Goal: Task Accomplishment & Management: Use online tool/utility

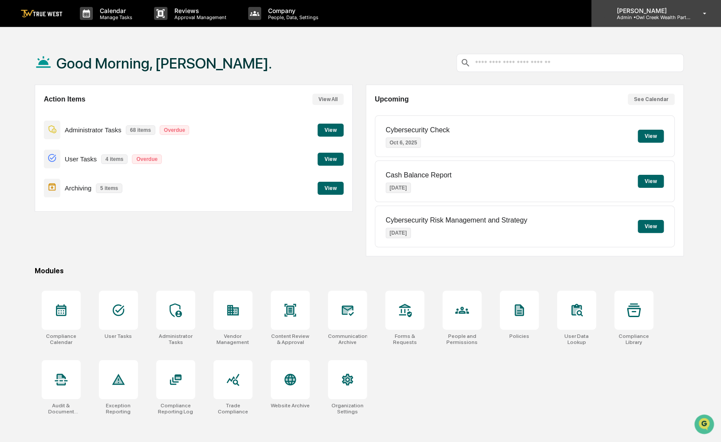
click at [708, 10] on icon at bounding box center [704, 14] width 15 height 8
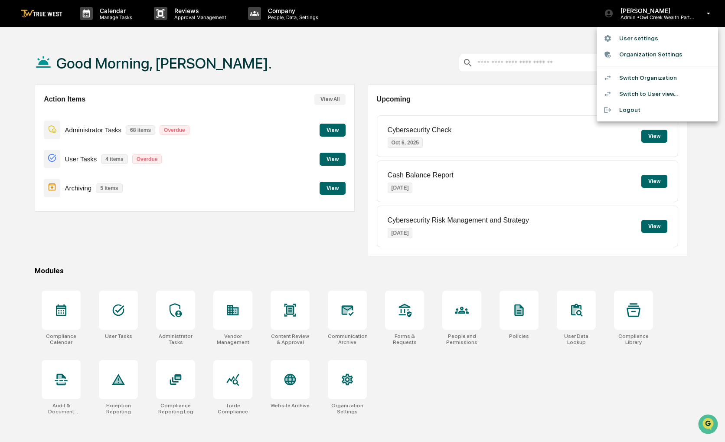
click at [685, 92] on li "Switch to User view..." at bounding box center [657, 94] width 121 height 16
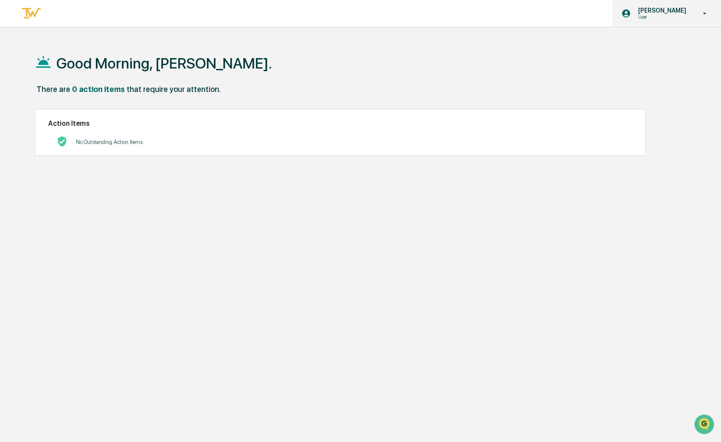
click at [703, 13] on icon at bounding box center [704, 14] width 15 height 8
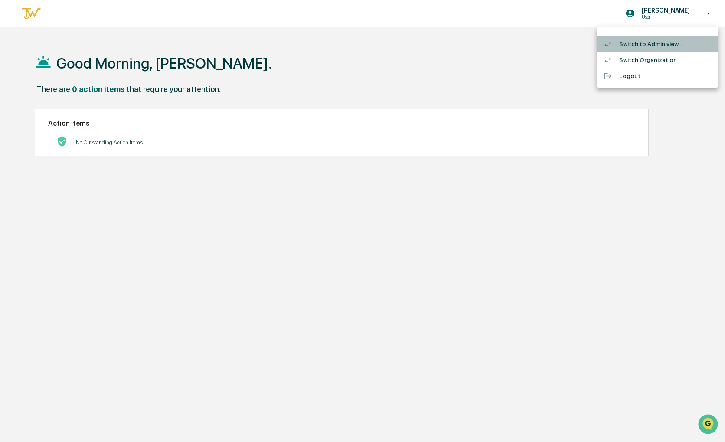
click at [666, 41] on li "Switch to Admin view..." at bounding box center [657, 44] width 121 height 16
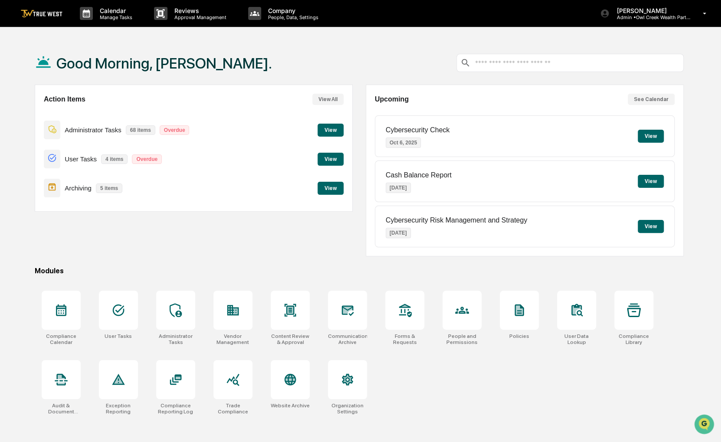
click at [334, 185] on button "View" at bounding box center [330, 188] width 26 height 13
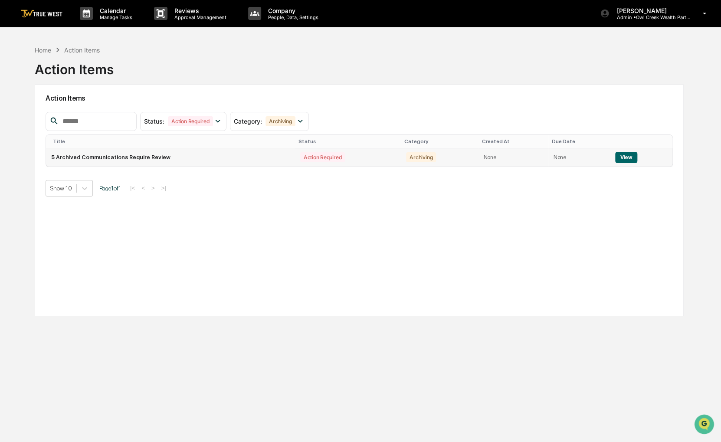
click at [625, 157] on button "View" at bounding box center [626, 157] width 22 height 11
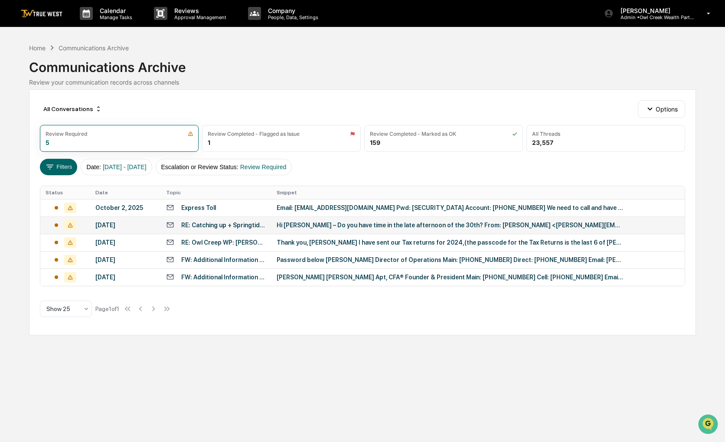
click at [232, 224] on div "RE: Catching up + Springtide / P-BUILD update" at bounding box center [223, 225] width 85 height 7
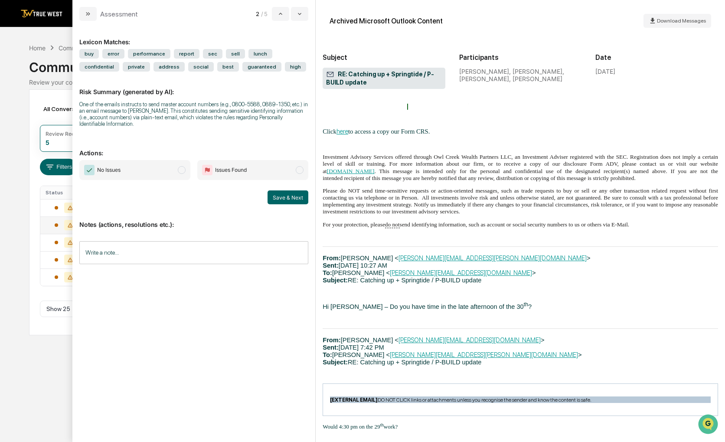
scroll to position [1864, 0]
drag, startPoint x: 173, startPoint y: 155, endPoint x: 213, endPoint y: 182, distance: 48.5
click at [173, 160] on span "No Issues" at bounding box center [134, 170] width 111 height 20
click at [290, 190] on button "Save & Next" at bounding box center [288, 197] width 41 height 14
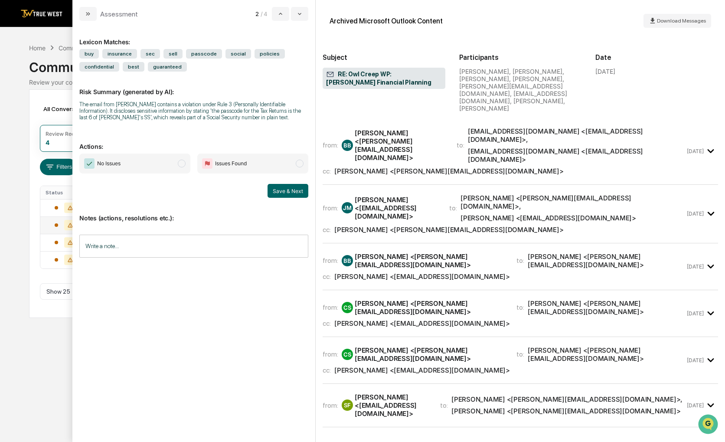
click at [175, 173] on span "No Issues" at bounding box center [134, 163] width 111 height 20
click at [253, 190] on div "Save & Next" at bounding box center [193, 191] width 229 height 14
click at [275, 193] on button "Save & Next" at bounding box center [288, 191] width 41 height 14
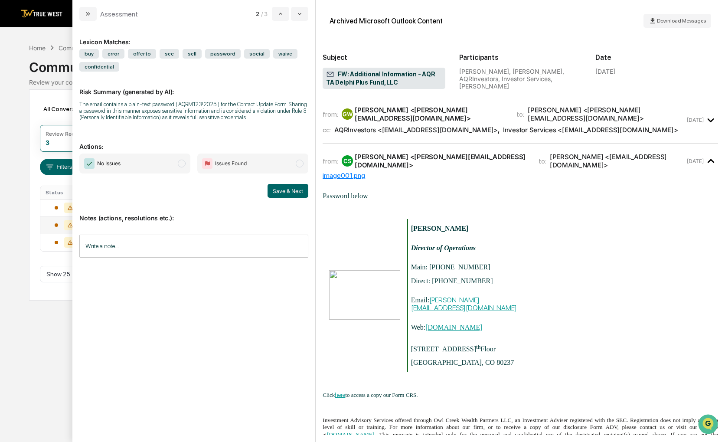
click at [172, 168] on span "No Issues" at bounding box center [134, 163] width 111 height 20
click at [293, 189] on button "Save & Next" at bounding box center [288, 191] width 41 height 14
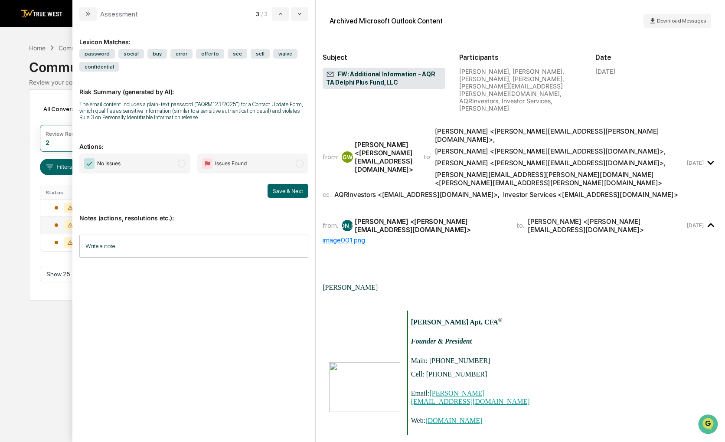
drag, startPoint x: 252, startPoint y: 147, endPoint x: 175, endPoint y: 163, distance: 78.7
click at [232, 142] on p "Actions:" at bounding box center [193, 141] width 229 height 18
click at [173, 163] on span "No Issues" at bounding box center [134, 163] width 111 height 20
click at [280, 185] on button "Save & Next" at bounding box center [288, 191] width 41 height 14
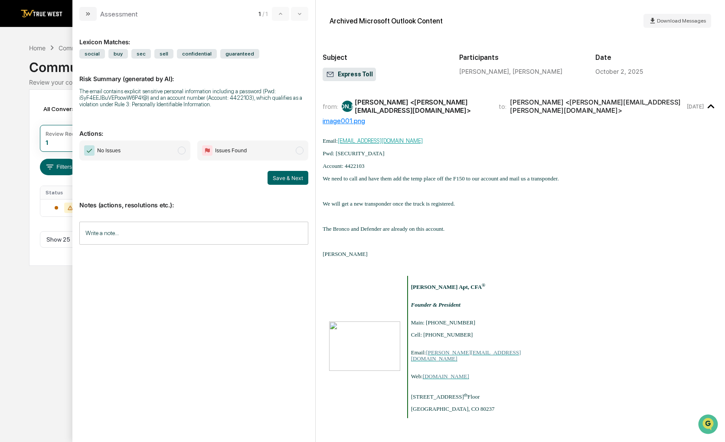
drag, startPoint x: 200, startPoint y: 14, endPoint x: 193, endPoint y: 15, distance: 7.4
click at [193, 15] on div "Assessment 1 / 1" at bounding box center [193, 10] width 243 height 21
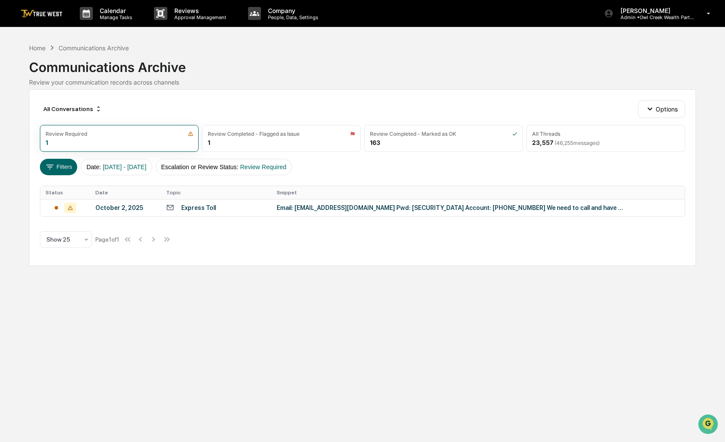
click at [38, 97] on div "All Conversations Options Review Required 1 Review Completed - Flagged as Issue…" at bounding box center [362, 177] width 667 height 176
click at [42, 48] on div "Home" at bounding box center [37, 47] width 16 height 7
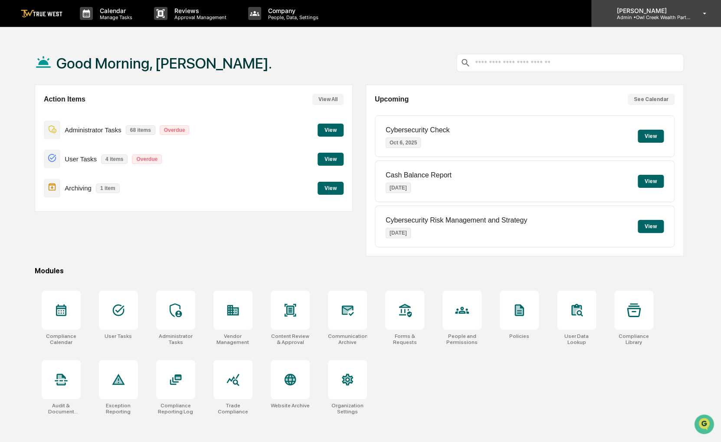
click at [708, 19] on div "[PERSON_NAME] Admin • Owl Creek Wealth Partners" at bounding box center [656, 13] width 130 height 27
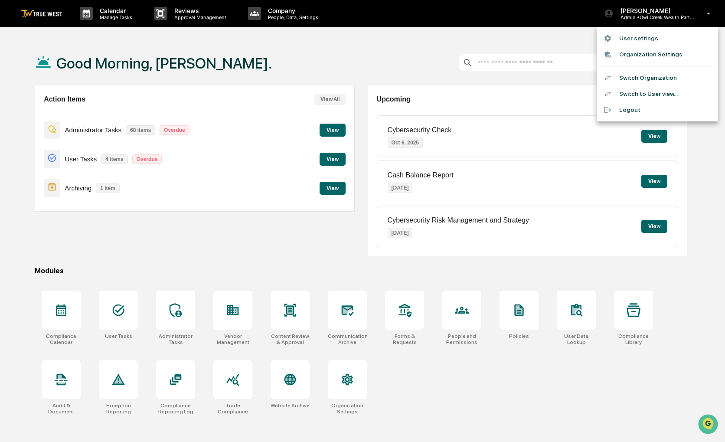
click at [673, 78] on li "Switch Organization" at bounding box center [657, 78] width 121 height 16
